Goal: Transaction & Acquisition: Subscribe to service/newsletter

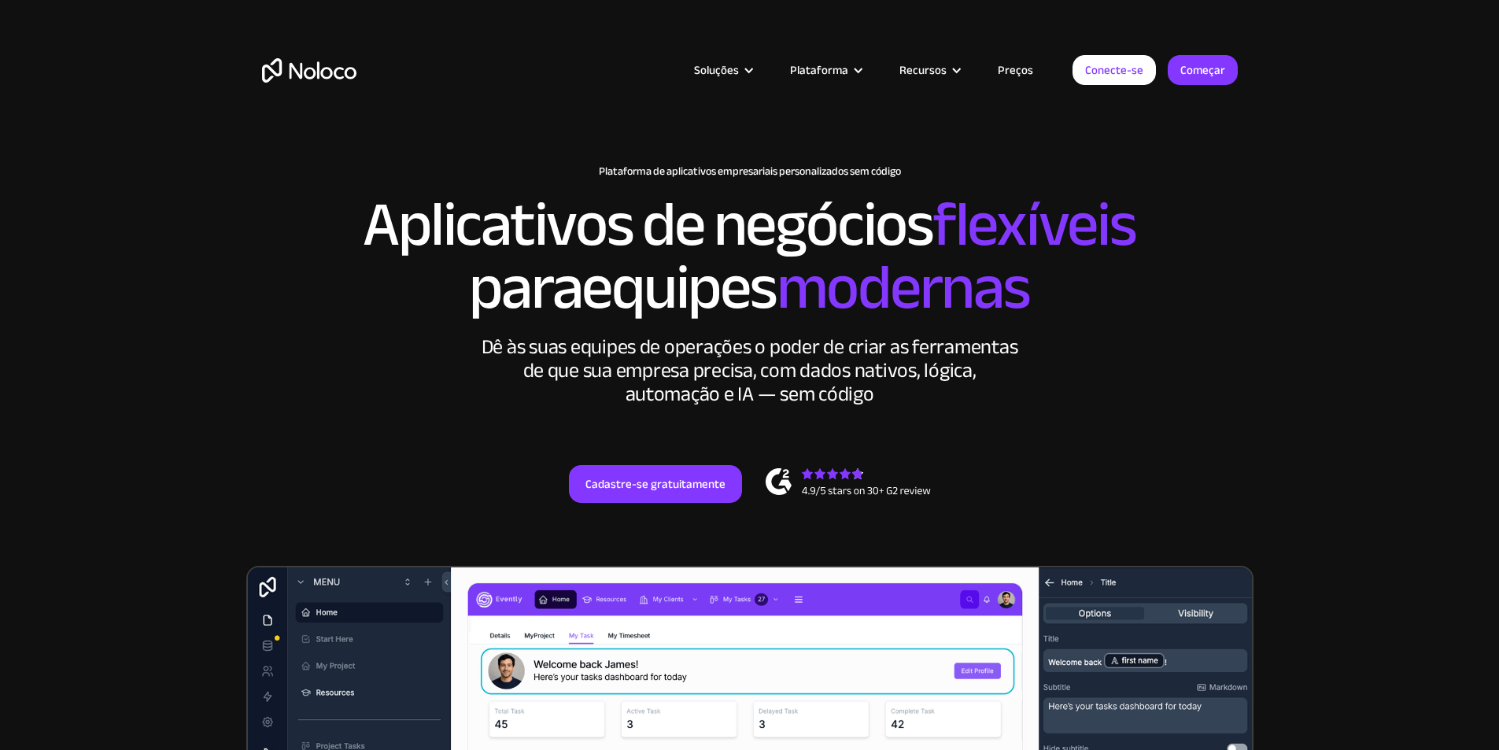
click at [1029, 76] on font "Preços" at bounding box center [1015, 70] width 35 height 22
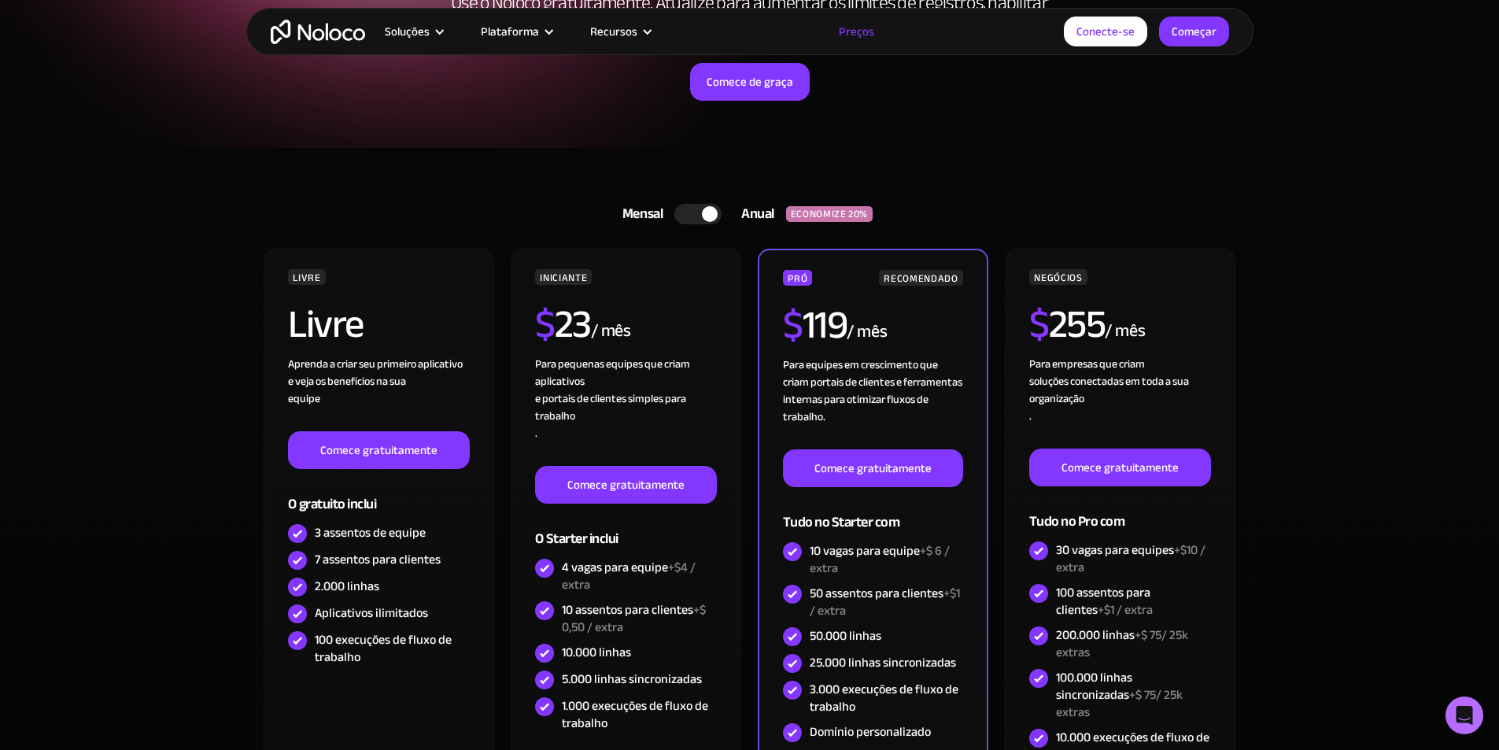
scroll to position [393, 0]
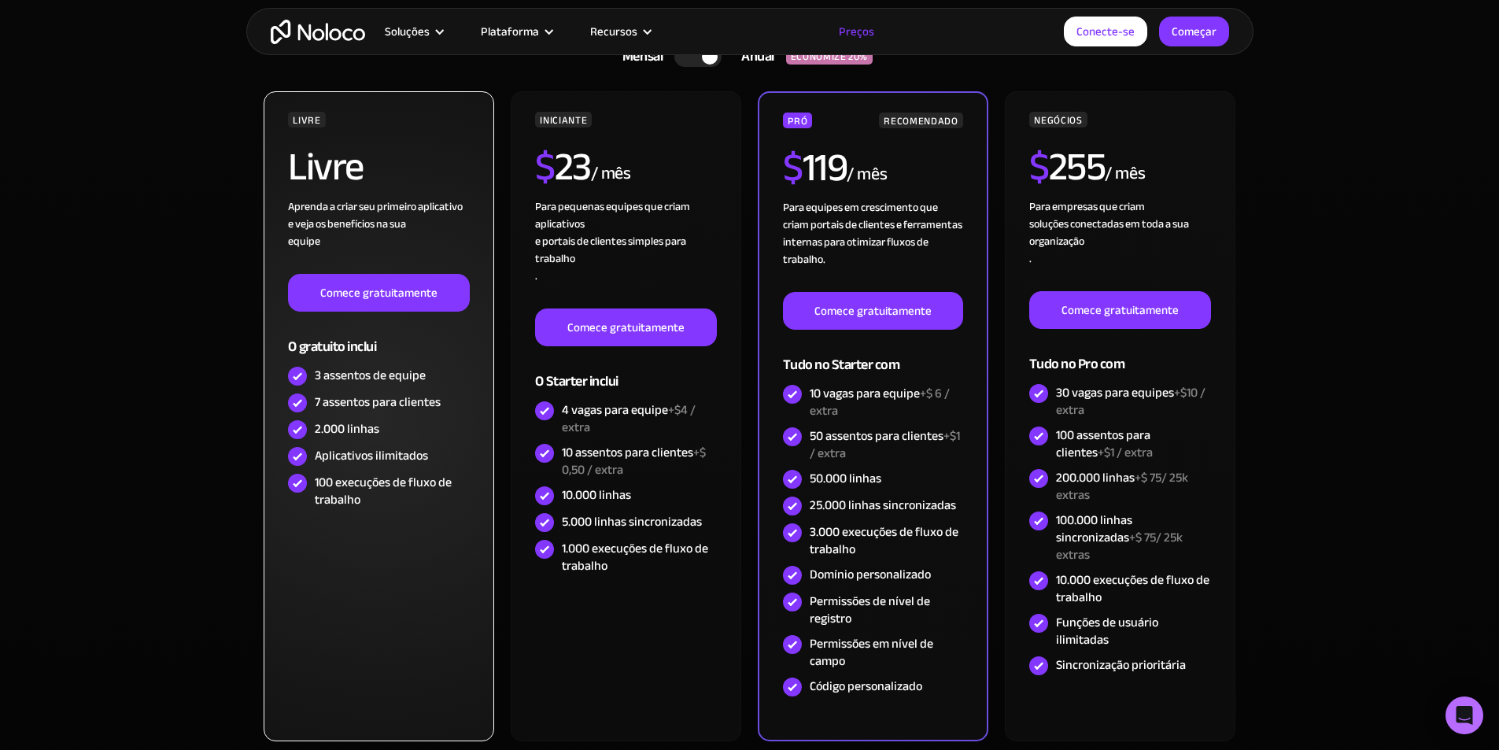
click at [419, 314] on div "O gratuito inclui" at bounding box center [378, 337] width 181 height 51
click at [424, 290] on font "Comece gratuitamente" at bounding box center [378, 293] width 117 height 22
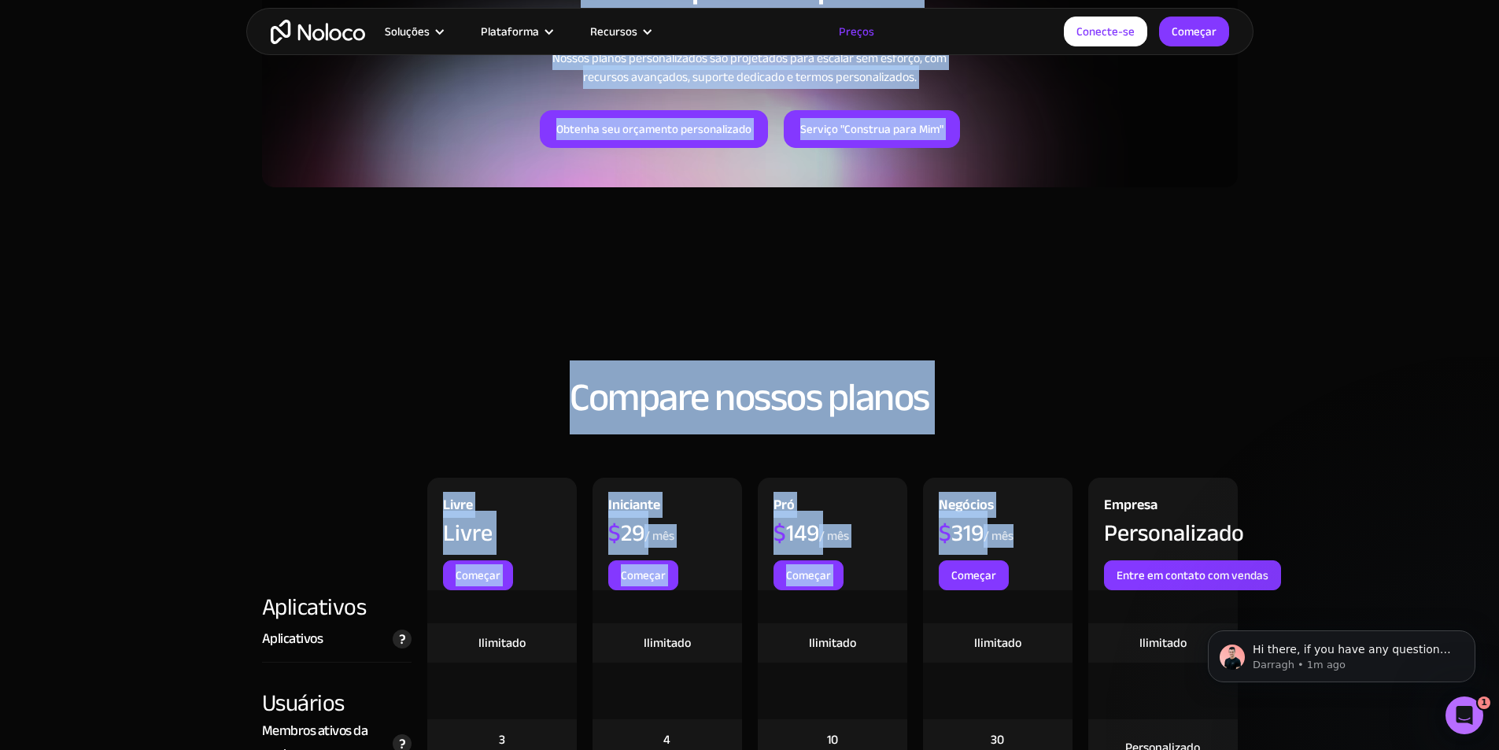
scroll to position [1451, 0]
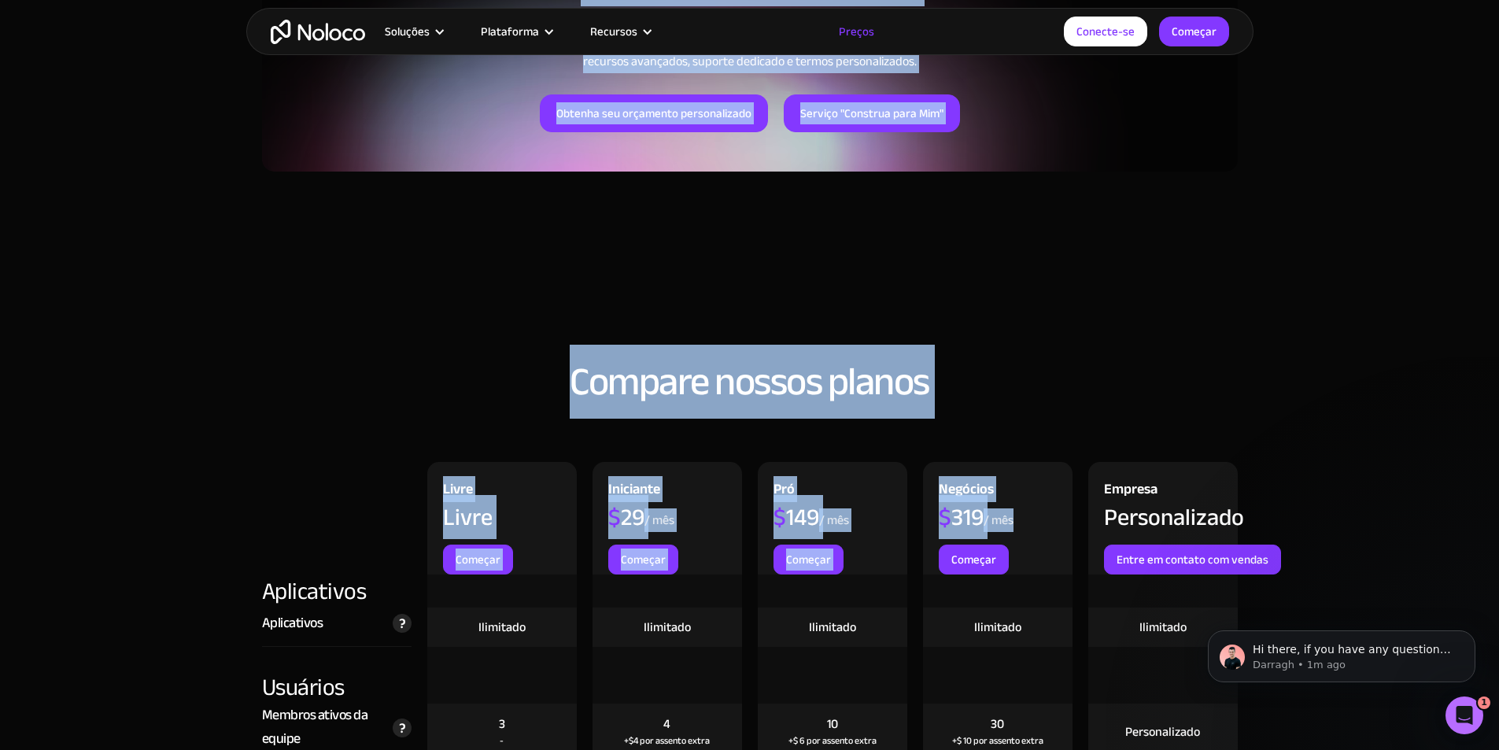
drag, startPoint x: 267, startPoint y: 196, endPoint x: 1035, endPoint y: 488, distance: 821.6
